Goal: Transaction & Acquisition: Purchase product/service

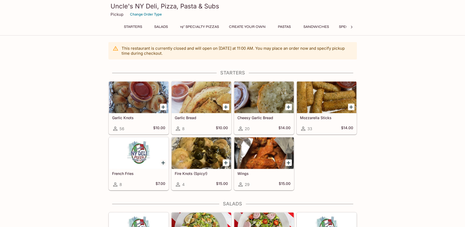
click at [156, 120] on div "Garlic Knots 56 $10.00" at bounding box center [138, 123] width 59 height 21
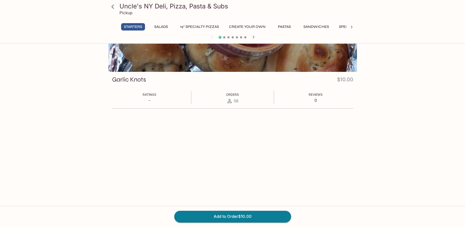
scroll to position [46, 0]
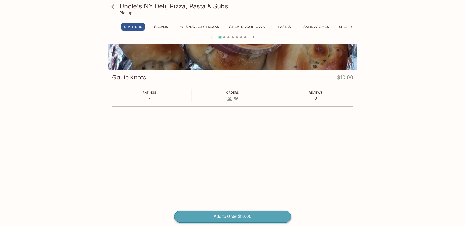
click at [287, 218] on button "Add to Order $10.00" at bounding box center [232, 217] width 117 height 12
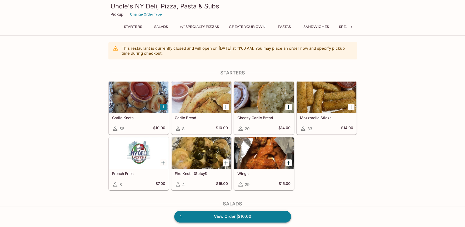
click at [256, 212] on link "1 View Order | $10.00" at bounding box center [232, 217] width 117 height 12
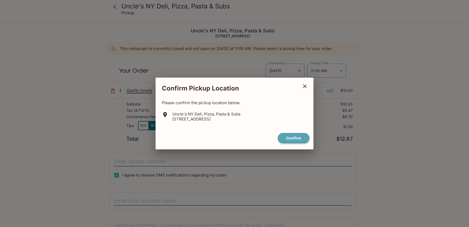
click at [301, 139] on button "Confirm" at bounding box center [293, 138] width 31 height 10
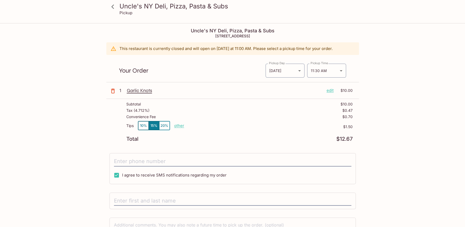
click at [113, 5] on icon at bounding box center [112, 6] width 3 height 4
click at [112, 8] on icon at bounding box center [112, 6] width 9 height 9
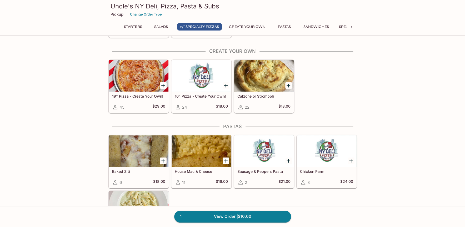
scroll to position [473, 0]
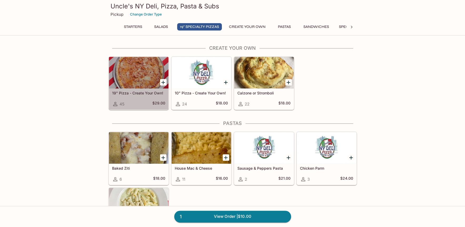
click at [159, 94] on h5 "19" Pizza - Create Your Own!" at bounding box center [138, 93] width 53 height 4
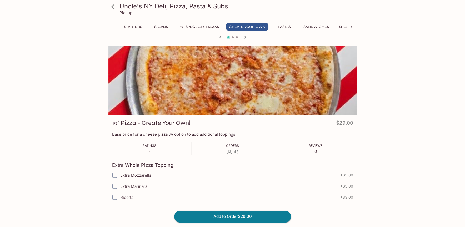
click at [111, 4] on icon at bounding box center [112, 6] width 9 height 9
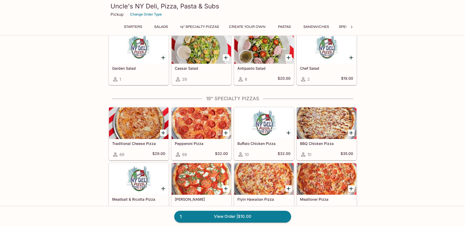
scroll to position [179, 0]
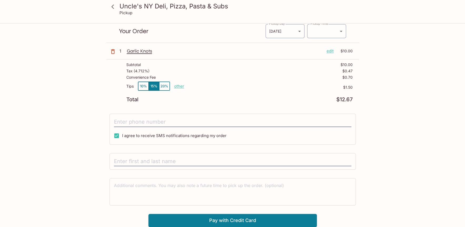
type input "[DATE]T21:30:00.000000Z"
